Goal: Information Seeking & Learning: Learn about a topic

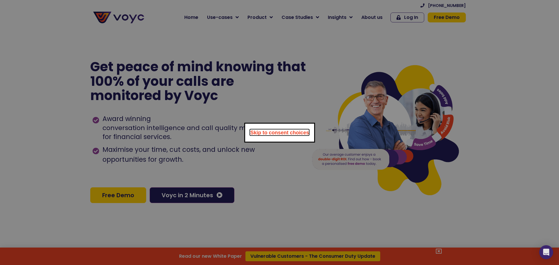
click at [315, 123] on dialog "Skip to consent choices" at bounding box center [279, 133] width 71 height 20
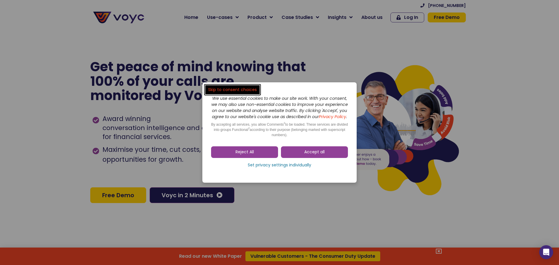
click at [309, 152] on link "Accept all" at bounding box center [314, 152] width 67 height 12
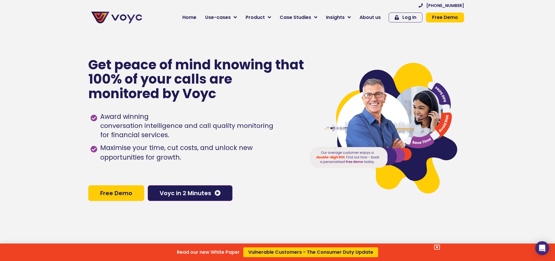
click at [371, 20] on div "Read our new White Paper Vulnerable Customers - The Consumer Duty Update" at bounding box center [277, 130] width 555 height 261
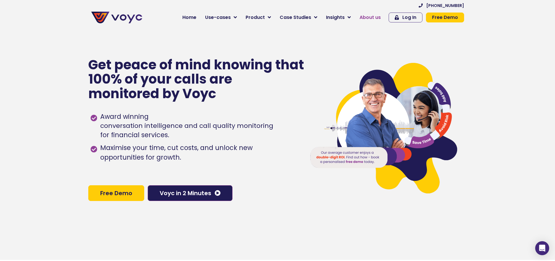
click at [372, 16] on span "About us" at bounding box center [369, 17] width 21 height 7
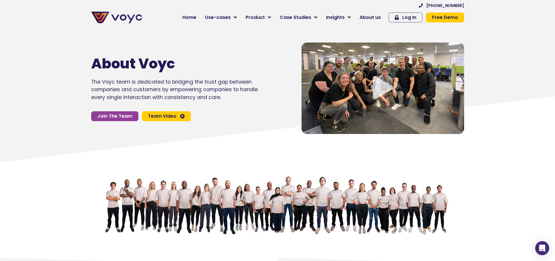
click at [400, 69] on div "Play Video" at bounding box center [382, 87] width 162 height 91
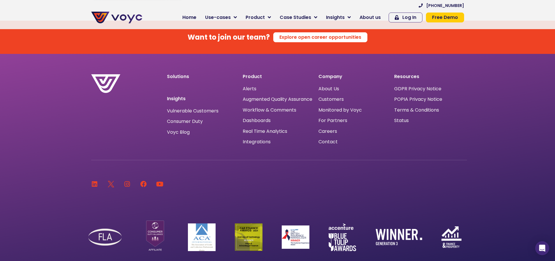
scroll to position [3784, 0]
